Goal: Find specific page/section: Find specific page/section

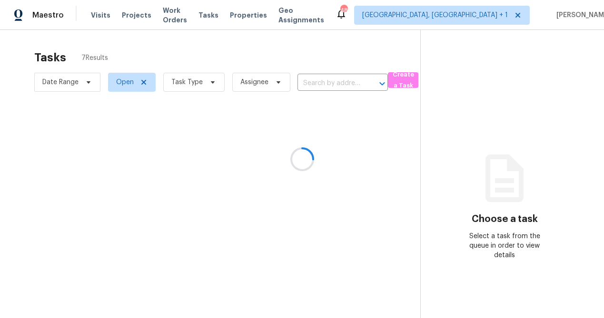
click at [471, 22] on div at bounding box center [302, 159] width 604 height 318
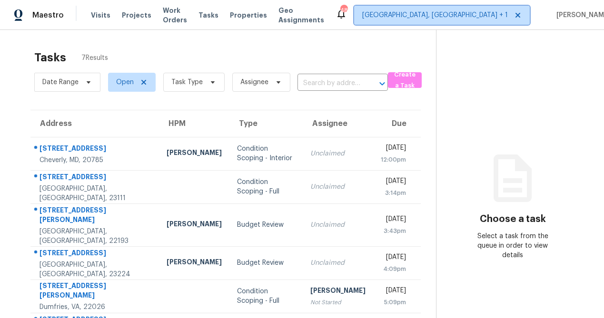
click at [463, 20] on span "[GEOGRAPHIC_DATA], [GEOGRAPHIC_DATA] + 1" at bounding box center [435, 15] width 146 height 10
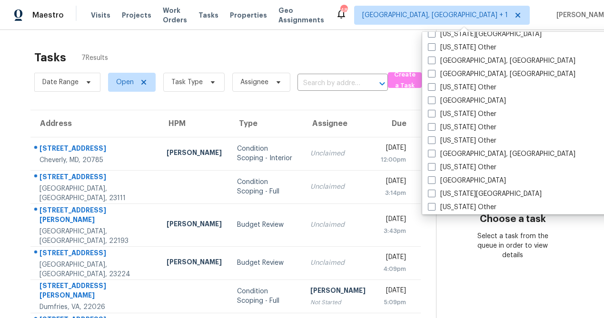
scroll to position [348, 0]
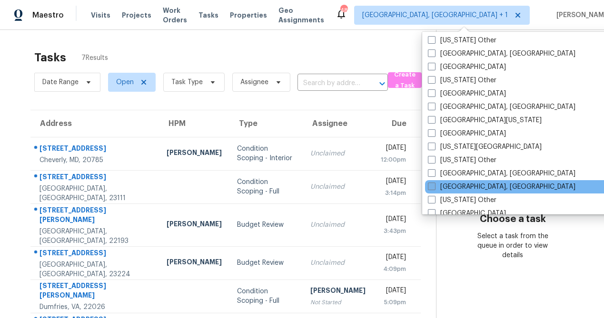
click at [432, 189] on span at bounding box center [432, 187] width 8 height 8
click at [432, 188] on input "[GEOGRAPHIC_DATA], [GEOGRAPHIC_DATA]" at bounding box center [431, 185] width 6 height 6
checkbox input "true"
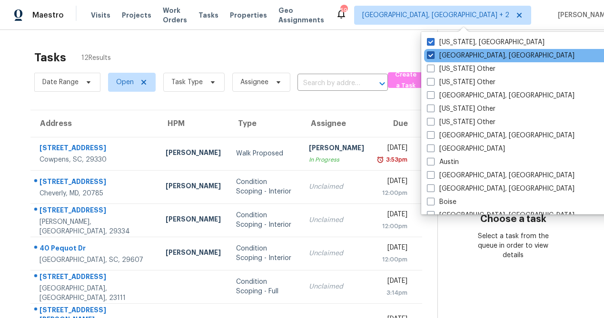
click at [431, 57] on span at bounding box center [431, 55] width 8 height 8
click at [431, 57] on input "[GEOGRAPHIC_DATA], [GEOGRAPHIC_DATA]" at bounding box center [430, 54] width 6 height 6
checkbox input "false"
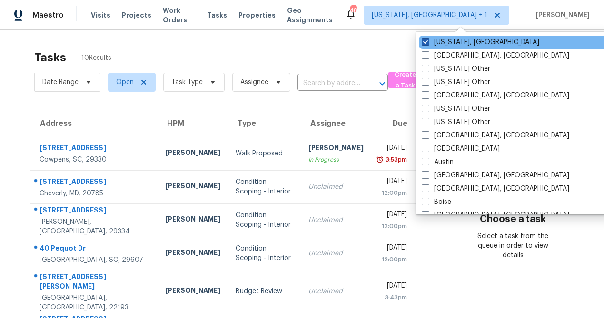
click at [424, 40] on span at bounding box center [426, 42] width 8 height 8
click at [424, 40] on input "[US_STATE], [GEOGRAPHIC_DATA]" at bounding box center [425, 41] width 6 height 6
checkbox input "false"
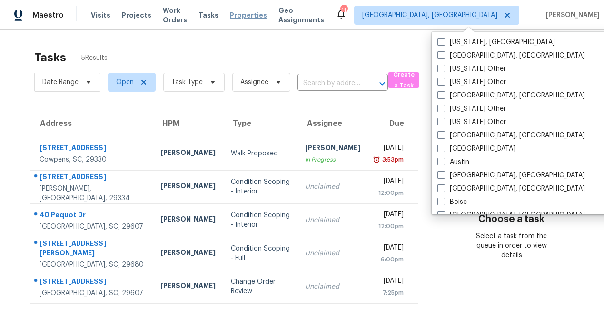
click at [252, 16] on span "Properties" at bounding box center [248, 15] width 37 height 10
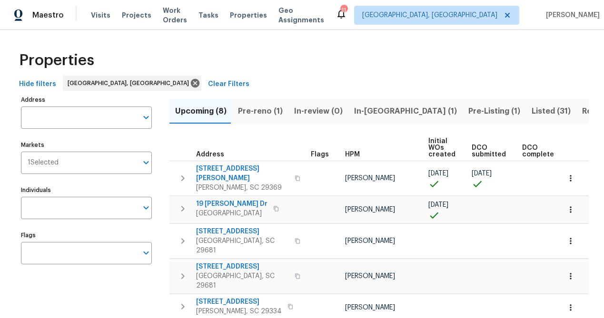
click at [531, 111] on span "Listed (31)" at bounding box center [550, 111] width 39 height 13
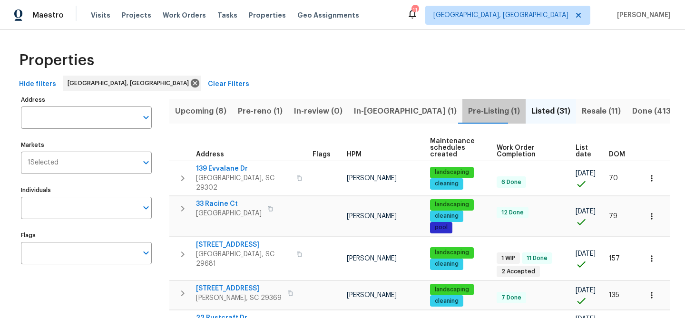
click at [468, 112] on span "Pre-Listing (1)" at bounding box center [494, 111] width 52 height 13
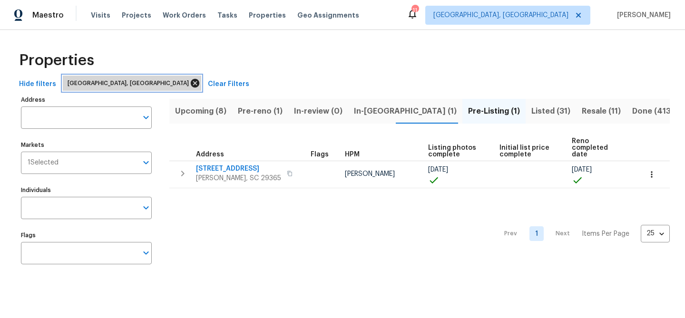
click at [190, 84] on icon at bounding box center [195, 83] width 10 height 10
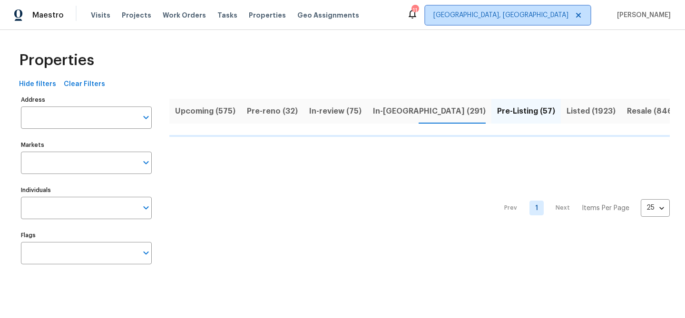
click at [537, 19] on span "[GEOGRAPHIC_DATA], [GEOGRAPHIC_DATA]" at bounding box center [500, 15] width 135 height 10
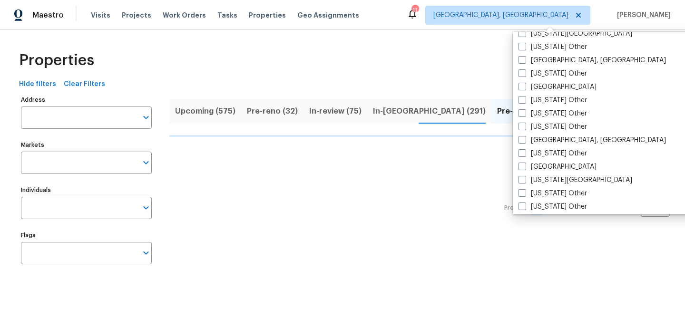
scroll to position [440, 0]
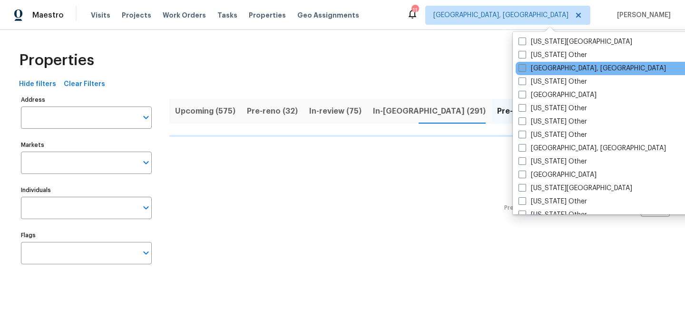
click at [521, 70] on span at bounding box center [523, 68] width 8 height 8
click at [521, 70] on input "[GEOGRAPHIC_DATA], [GEOGRAPHIC_DATA]" at bounding box center [522, 67] width 6 height 6
checkbox input "true"
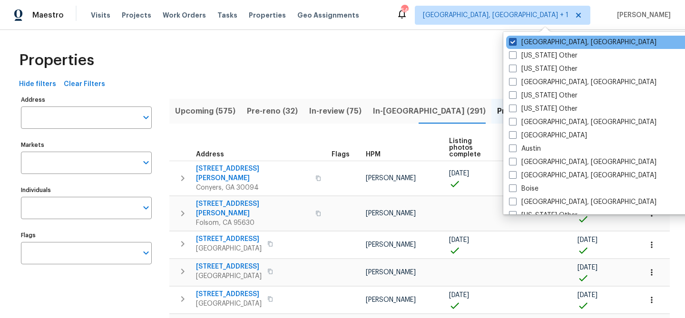
click at [511, 43] on span at bounding box center [513, 42] width 8 height 8
click at [511, 43] on input "[GEOGRAPHIC_DATA], [GEOGRAPHIC_DATA]" at bounding box center [512, 41] width 6 height 6
checkbox input "false"
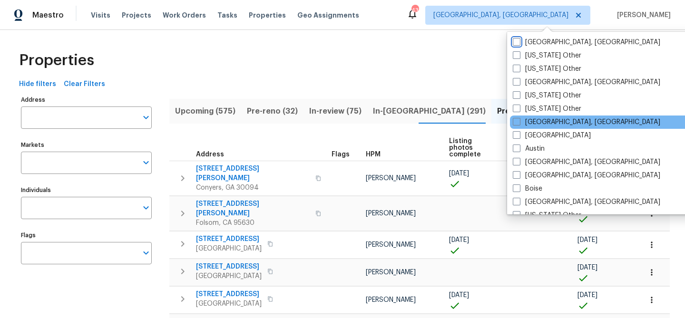
scroll to position [112, 0]
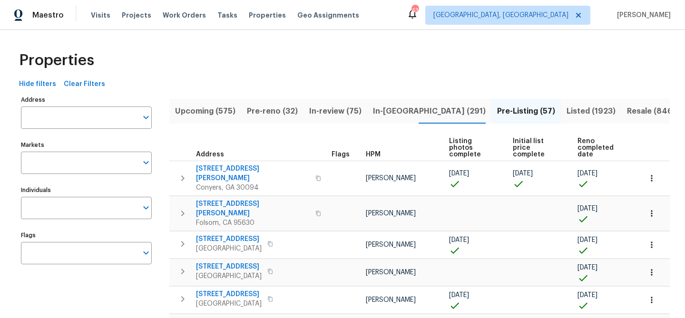
click at [226, 71] on div "Properties" at bounding box center [342, 60] width 655 height 30
click at [119, 173] on input "Markets" at bounding box center [79, 163] width 117 height 22
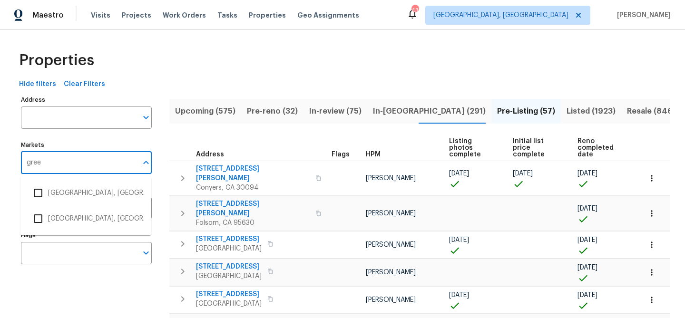
type input "green"
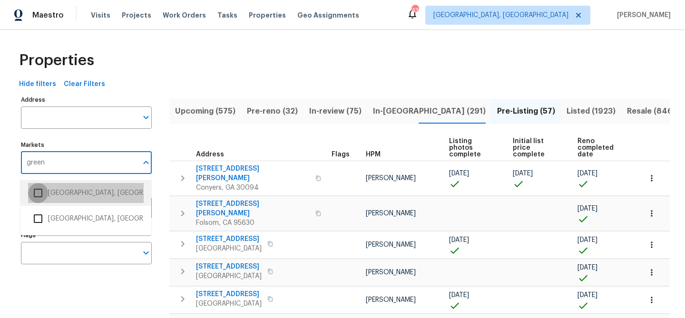
click at [31, 193] on input "checkbox" at bounding box center [38, 193] width 20 height 20
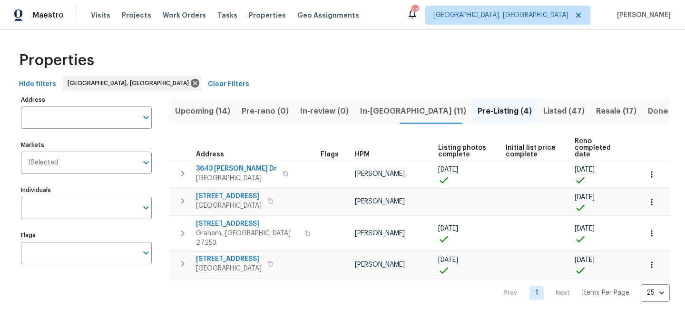
click at [10, 275] on div "Properties Hide filters [GEOGRAPHIC_DATA], [GEOGRAPHIC_DATA] Clear Filters Addr…" at bounding box center [342, 173] width 685 height 287
click at [478, 110] on span "Pre-Listing (4)" at bounding box center [505, 111] width 54 height 13
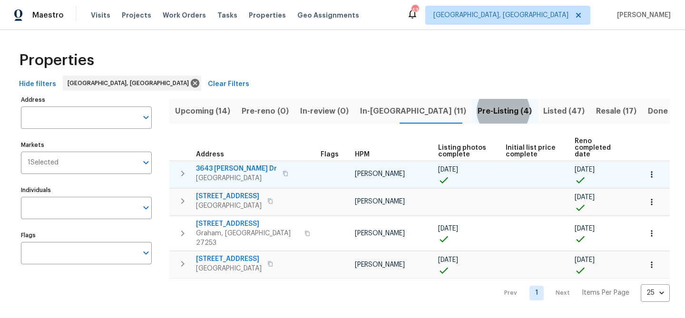
click at [284, 171] on icon "button" at bounding box center [286, 174] width 6 height 6
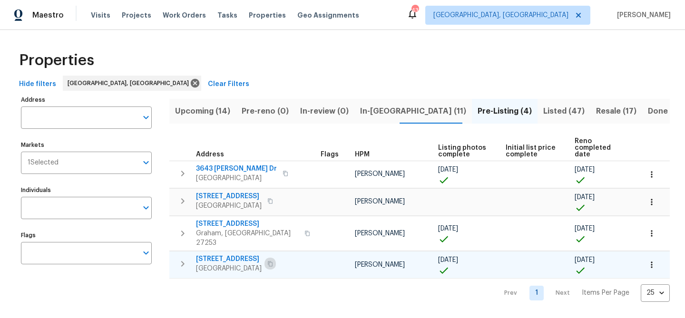
click at [273, 261] on icon "button" at bounding box center [270, 264] width 6 height 6
click at [543, 115] on span "Listed (47)" at bounding box center [563, 111] width 41 height 13
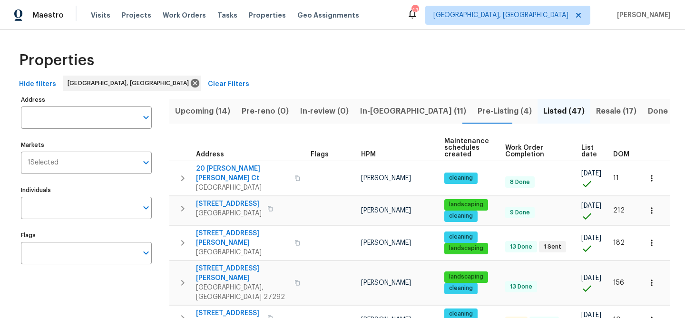
click at [603, 154] on span "DOM" at bounding box center [621, 154] width 16 height 7
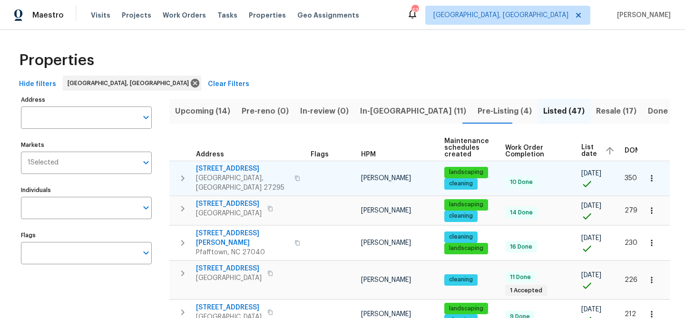
click at [294, 176] on icon "button" at bounding box center [297, 179] width 6 height 6
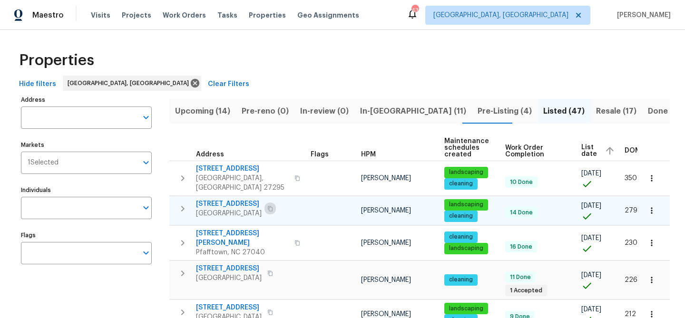
click at [273, 206] on icon "button" at bounding box center [270, 209] width 6 height 6
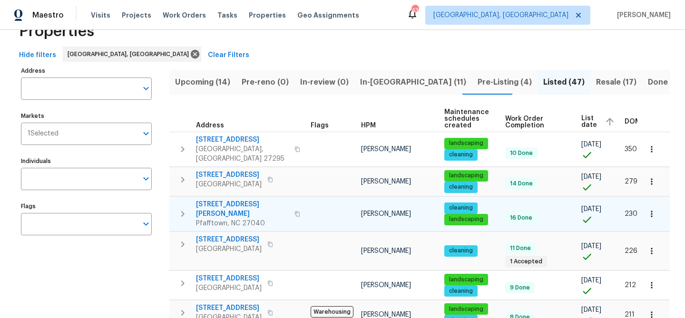
scroll to position [30, 0]
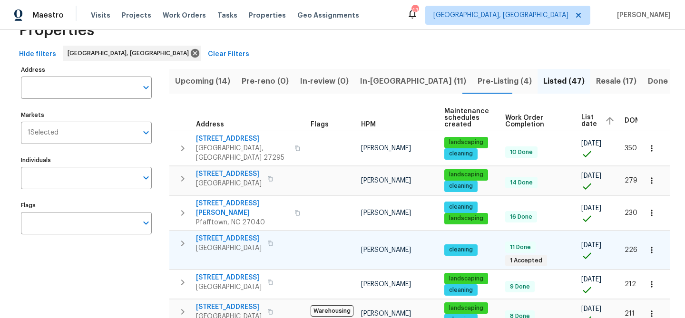
click at [273, 241] on icon "button" at bounding box center [270, 243] width 5 height 5
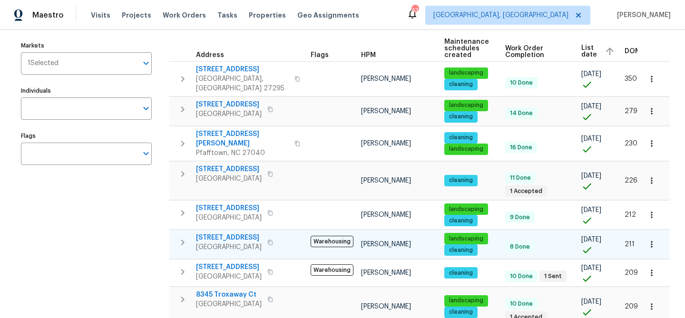
scroll to position [0, 1]
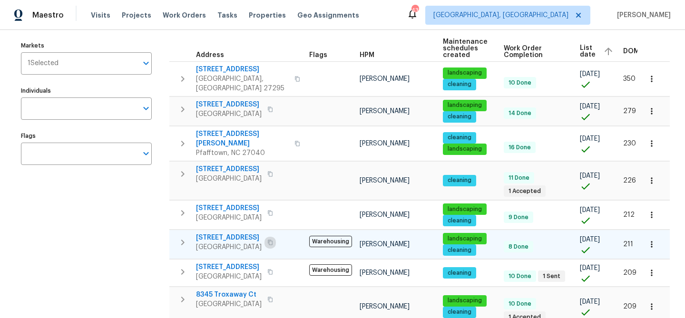
click at [273, 240] on icon "button" at bounding box center [270, 243] width 6 height 6
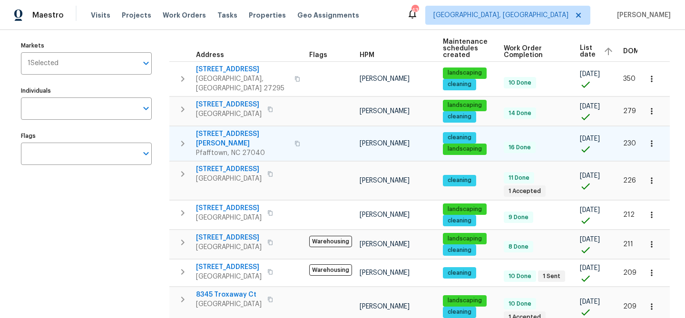
scroll to position [0, 0]
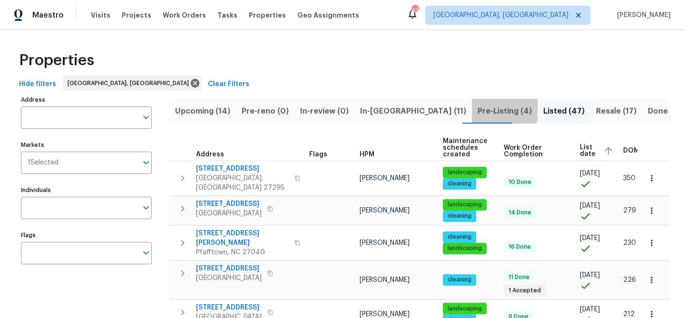
click at [478, 110] on span "Pre-Listing (4)" at bounding box center [505, 111] width 54 height 13
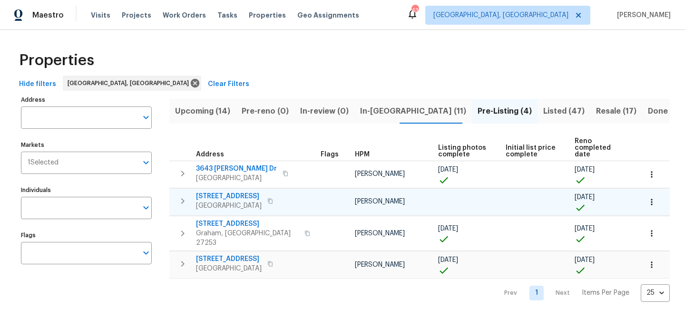
click at [273, 198] on icon "button" at bounding box center [270, 200] width 5 height 5
click at [543, 112] on span "Listed (47)" at bounding box center [563, 111] width 41 height 13
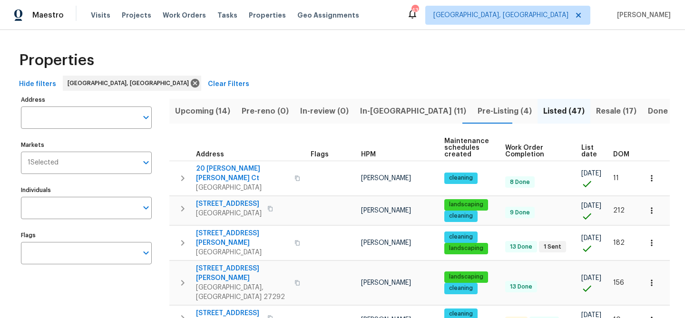
click at [603, 154] on span "DOM" at bounding box center [621, 154] width 16 height 7
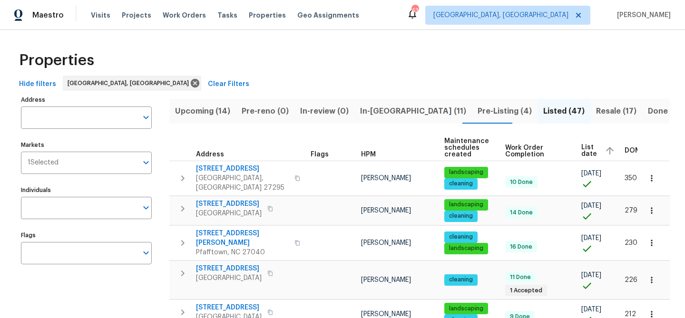
click at [478, 113] on span "Pre-Listing (4)" at bounding box center [505, 111] width 54 height 13
